Goal: Task Accomplishment & Management: Use online tool/utility

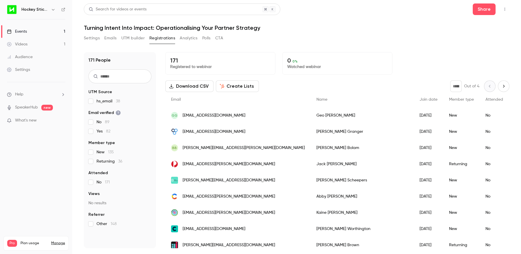
click at [33, 31] on link "Events 1" at bounding box center [36, 31] width 72 height 13
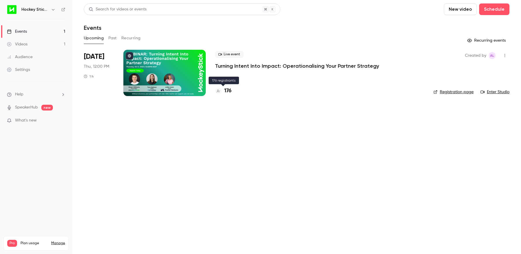
click at [227, 91] on h4 "176" at bounding box center [227, 91] width 7 height 8
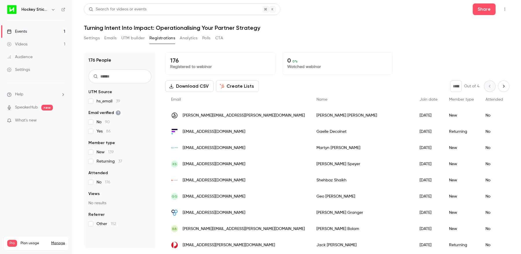
click at [505, 8] on icon "button" at bounding box center [504, 9] width 5 height 4
click at [478, 35] on li "Enter Studio" at bounding box center [477, 38] width 64 height 15
